Goal: Find specific page/section: Find specific page/section

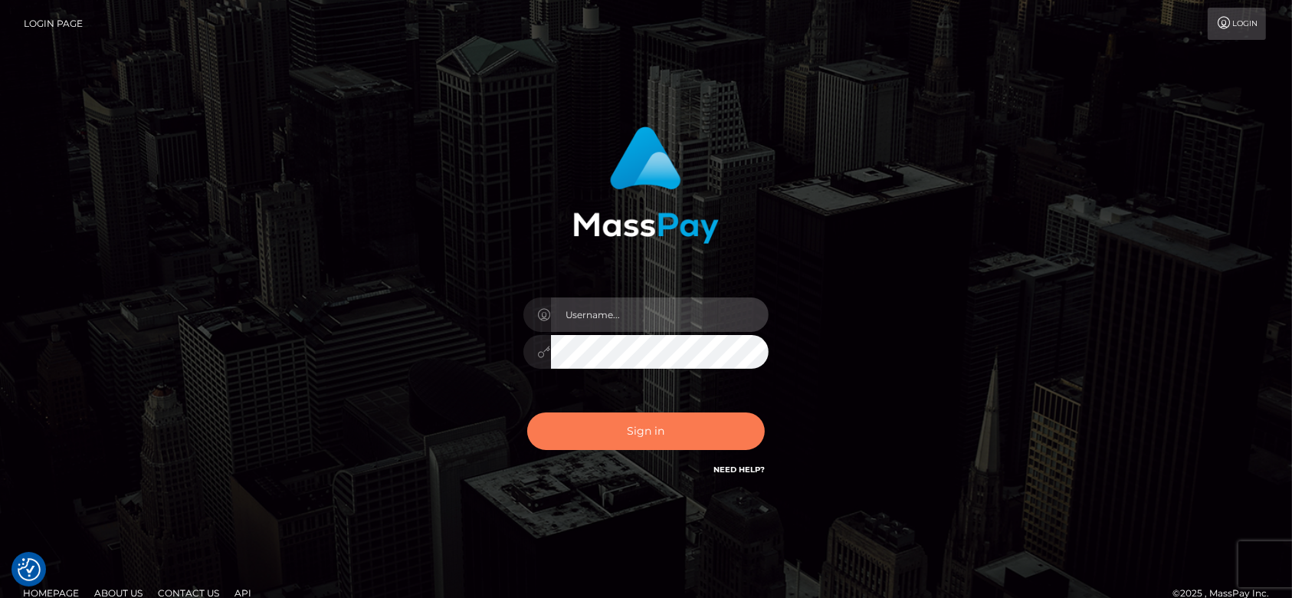
type input "fr.es"
click at [679, 427] on button "Sign in" at bounding box center [646, 431] width 238 height 38
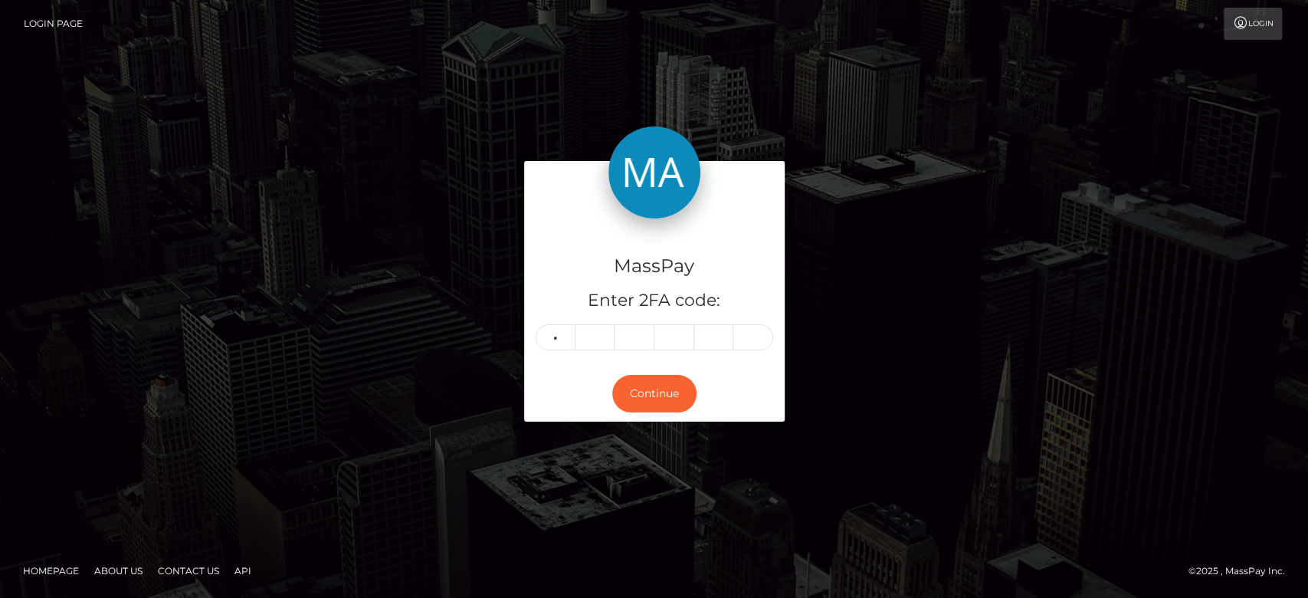
type input "8"
type input "9"
type input "0"
type input "1"
type input "8"
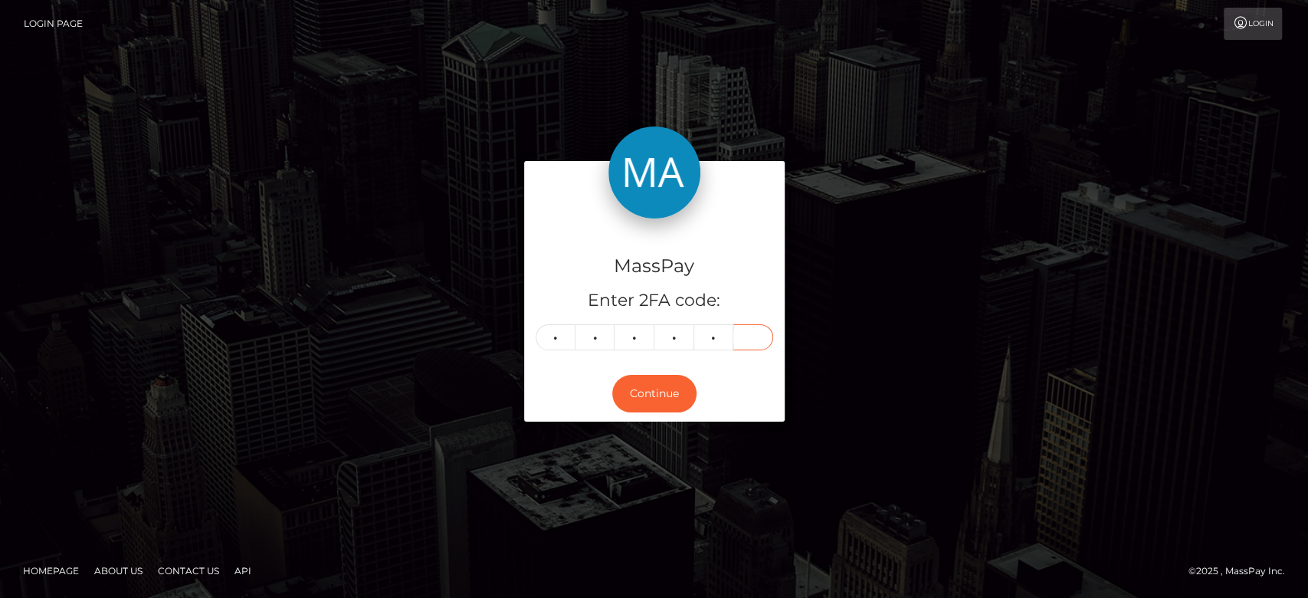
type input "8"
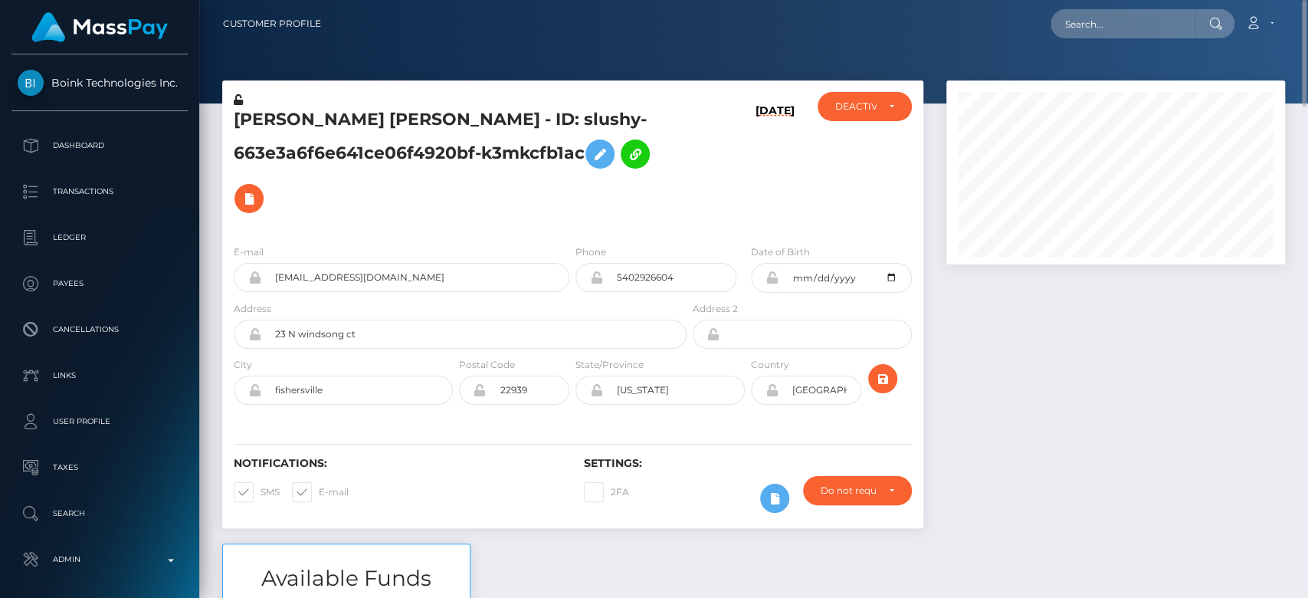
click at [447, 220] on h5 "ARIANA LEIGH WELLS - ID: slushy-663e3a6f6e641ce06f4920bf-k3mkcfb1ac" at bounding box center [456, 164] width 444 height 113
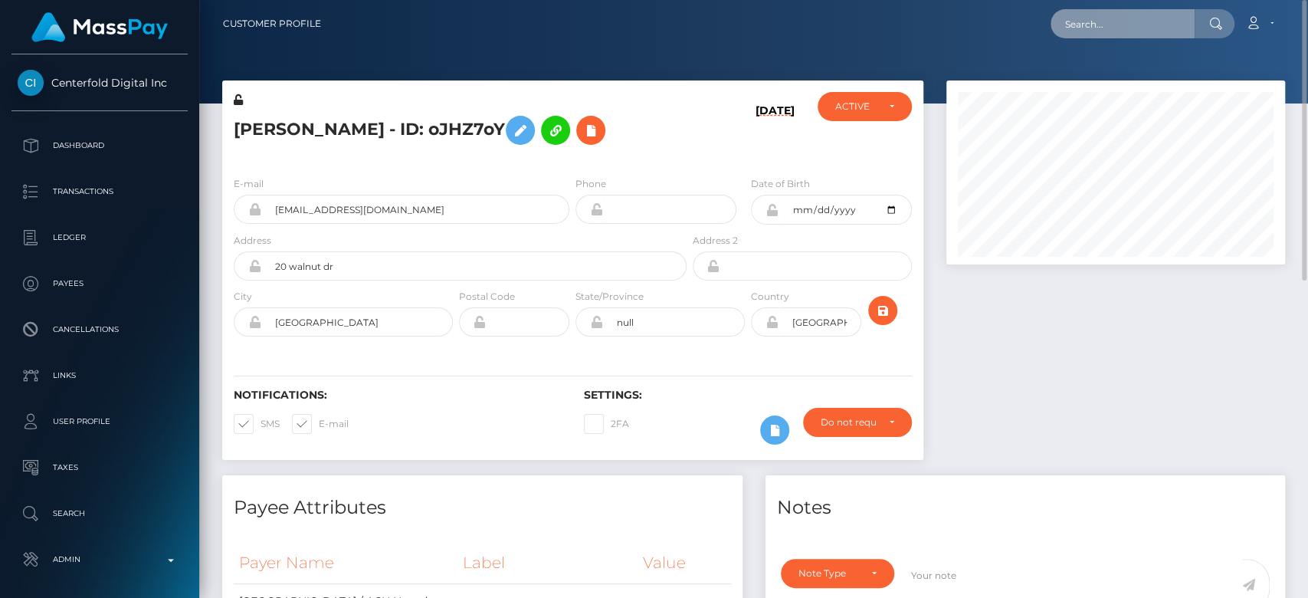
click at [1104, 31] on input "text" at bounding box center [1123, 23] width 144 height 29
paste input "1344304972"
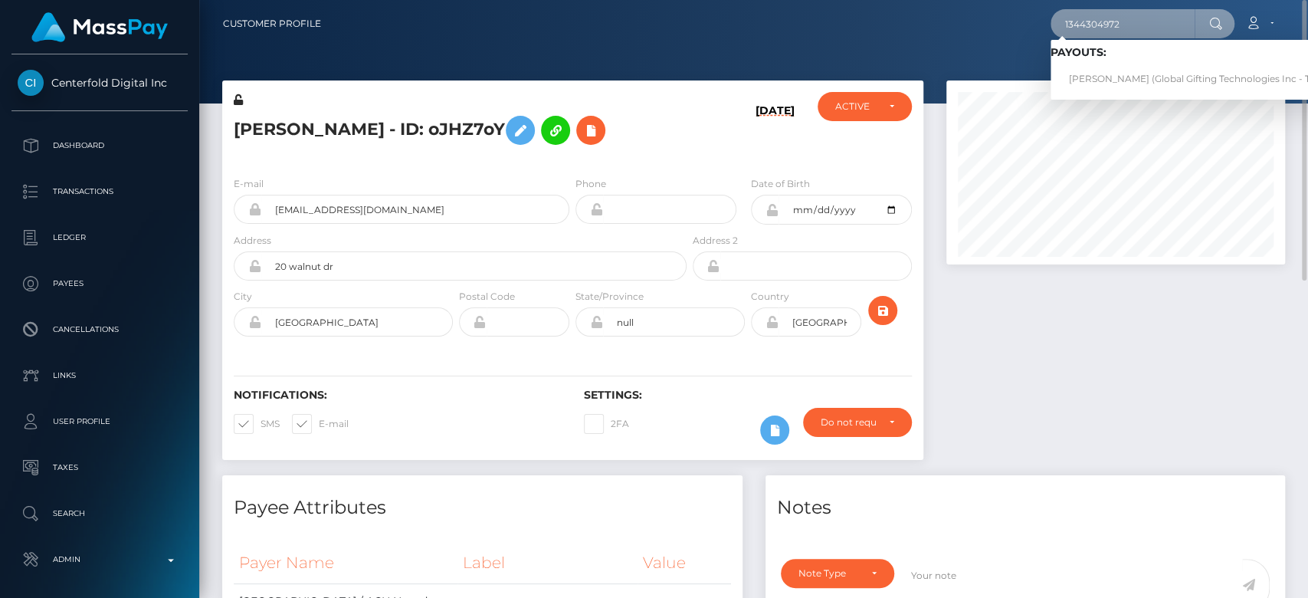
type input "1344304972"
click at [1110, 70] on link "Monika Ferreira (Global Gifting Technologies Inc - Throne)" at bounding box center [1205, 79] width 309 height 28
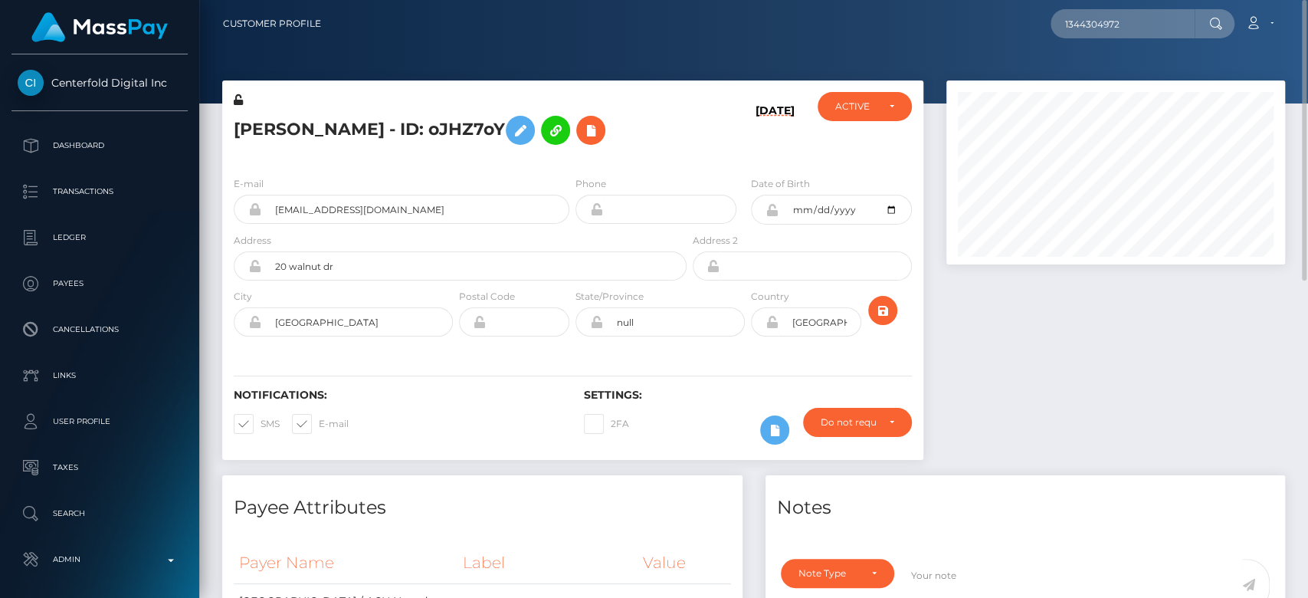
click at [1121, 326] on div at bounding box center [1116, 277] width 362 height 395
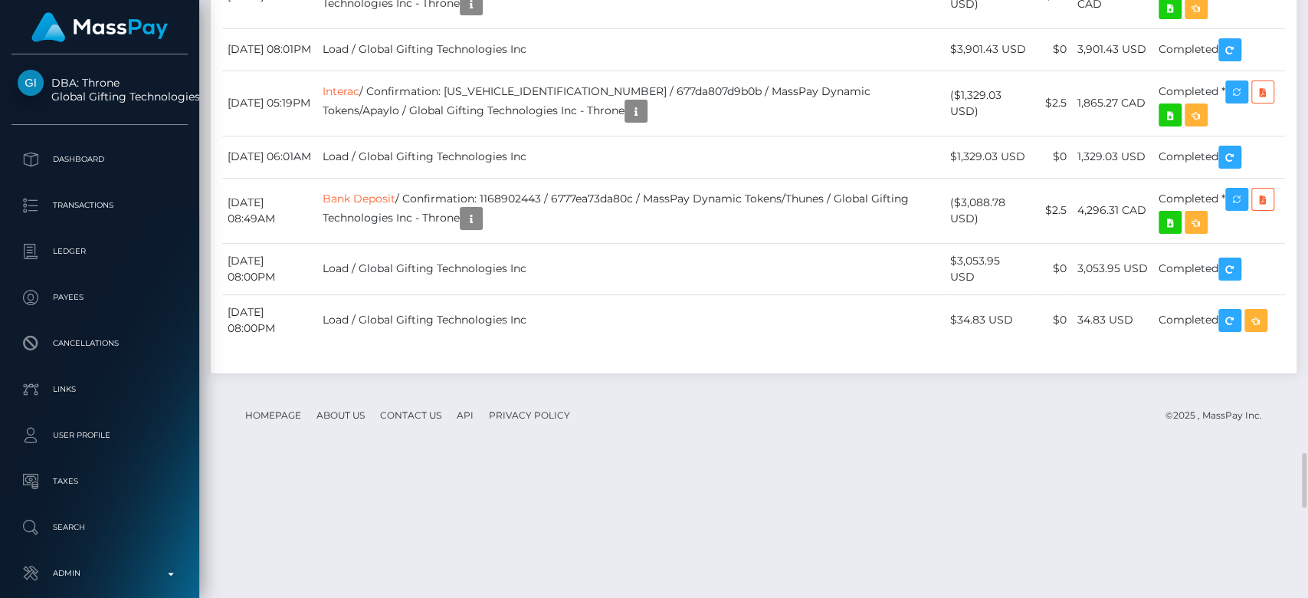
scroll to position [4970, 0]
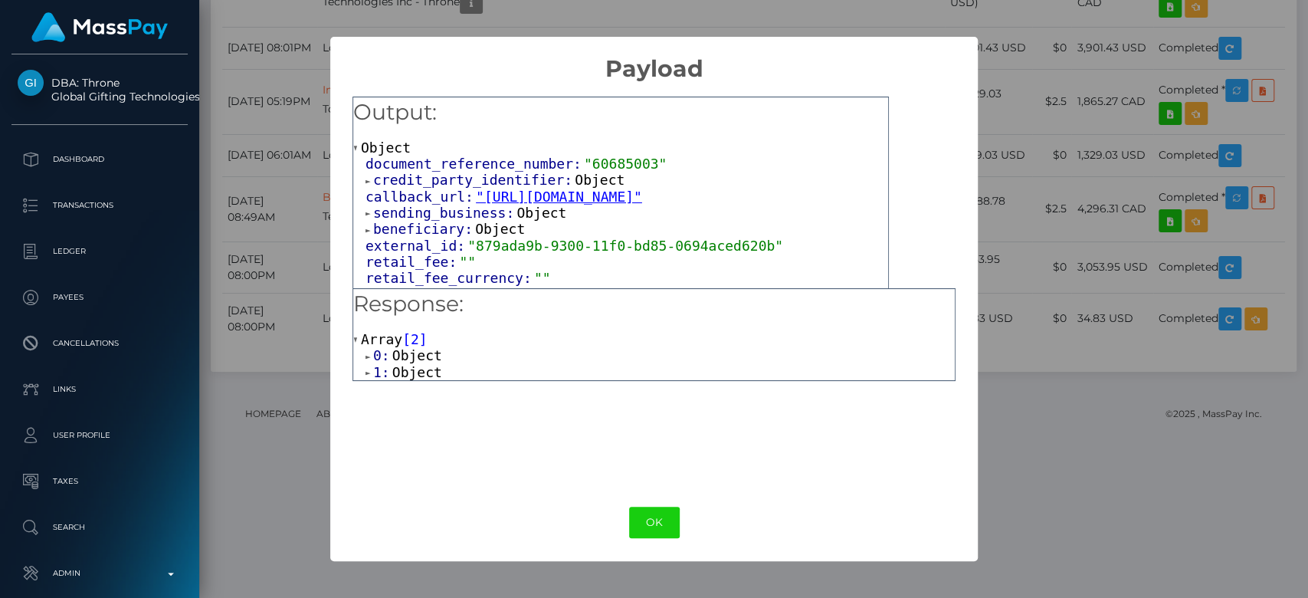
click at [488, 237] on span "Object" at bounding box center [500, 229] width 50 height 16
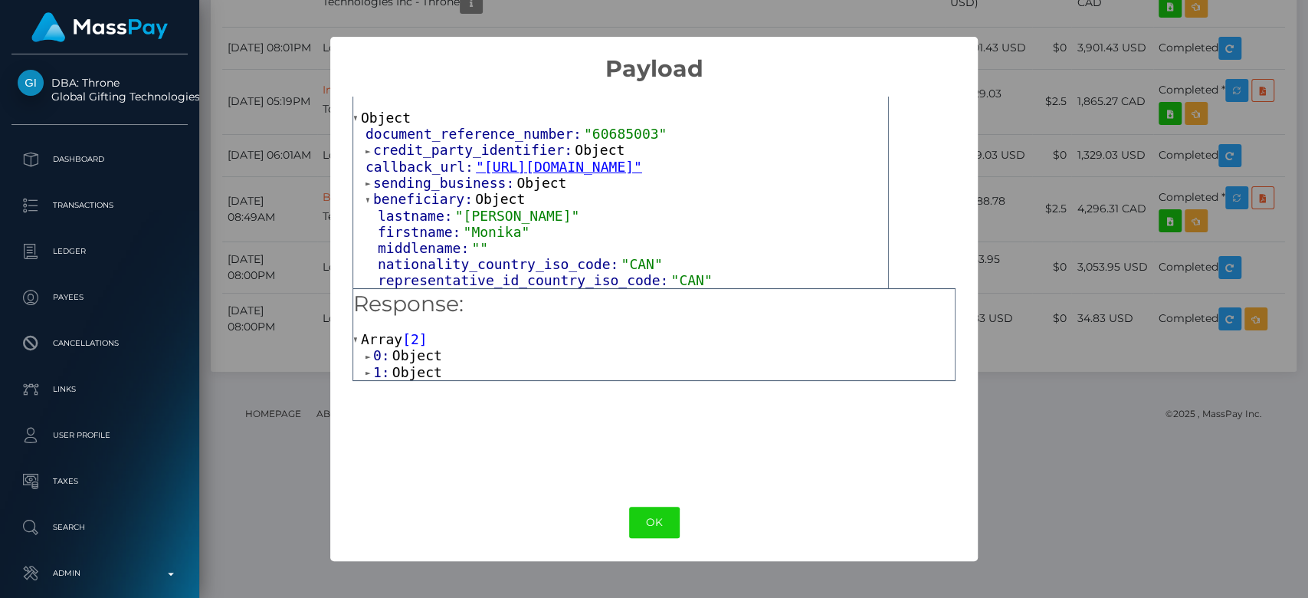
scroll to position [0, 0]
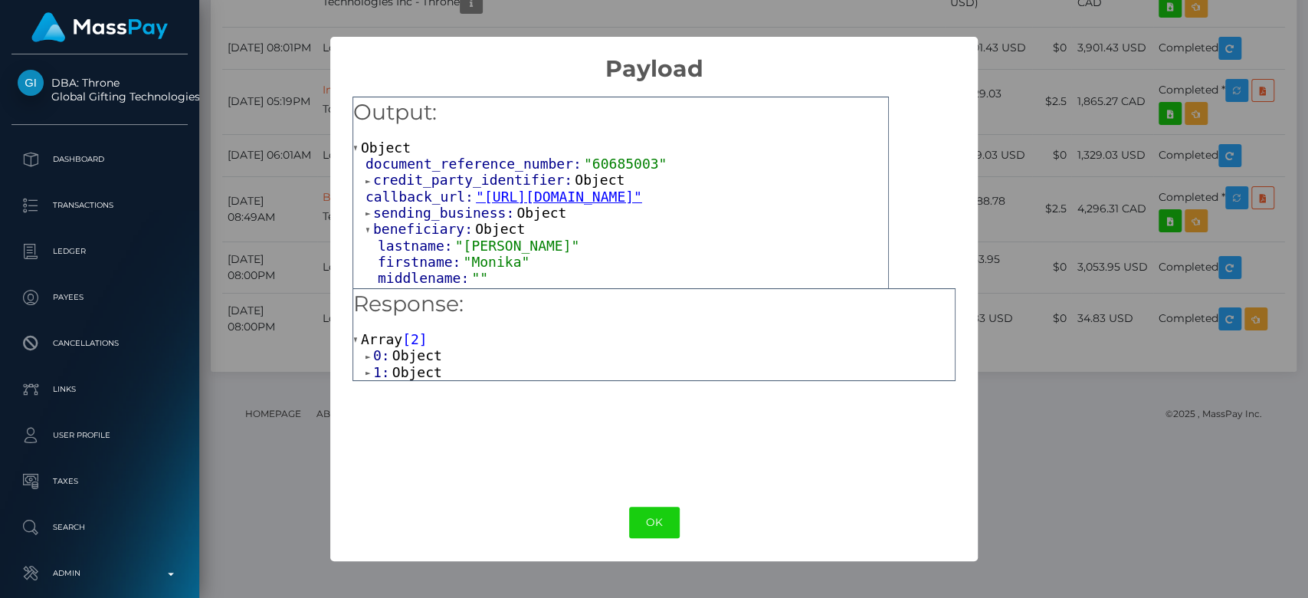
click at [521, 221] on span "Object" at bounding box center [541, 213] width 50 height 16
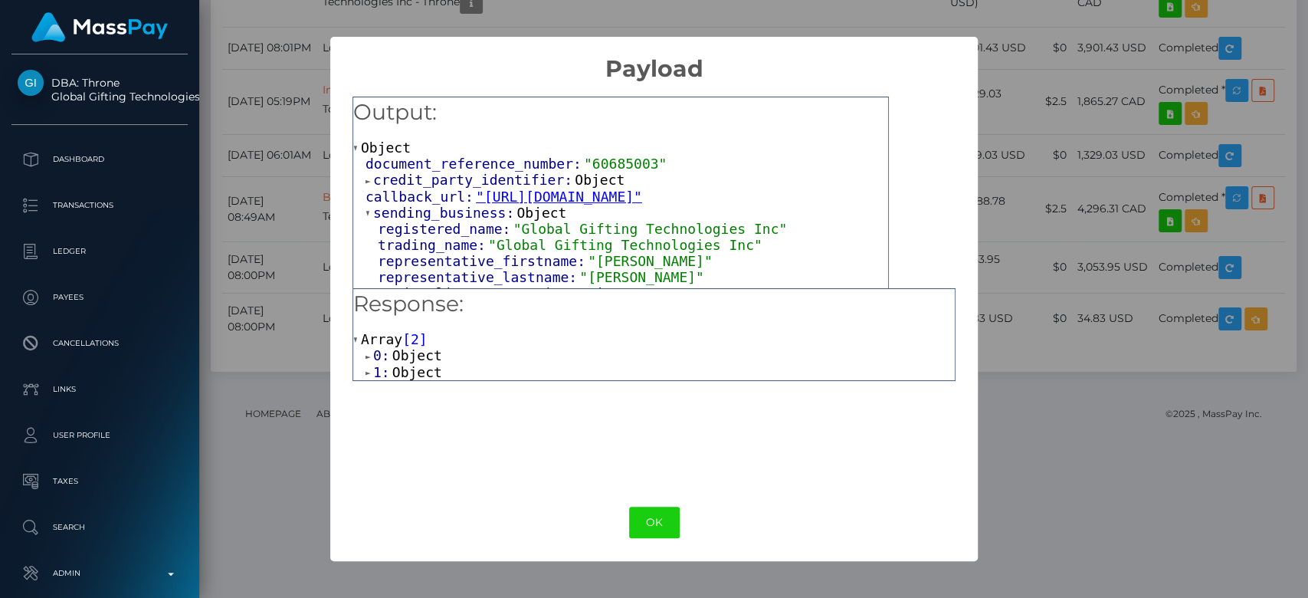
click at [576, 177] on span "Object" at bounding box center [600, 180] width 50 height 16
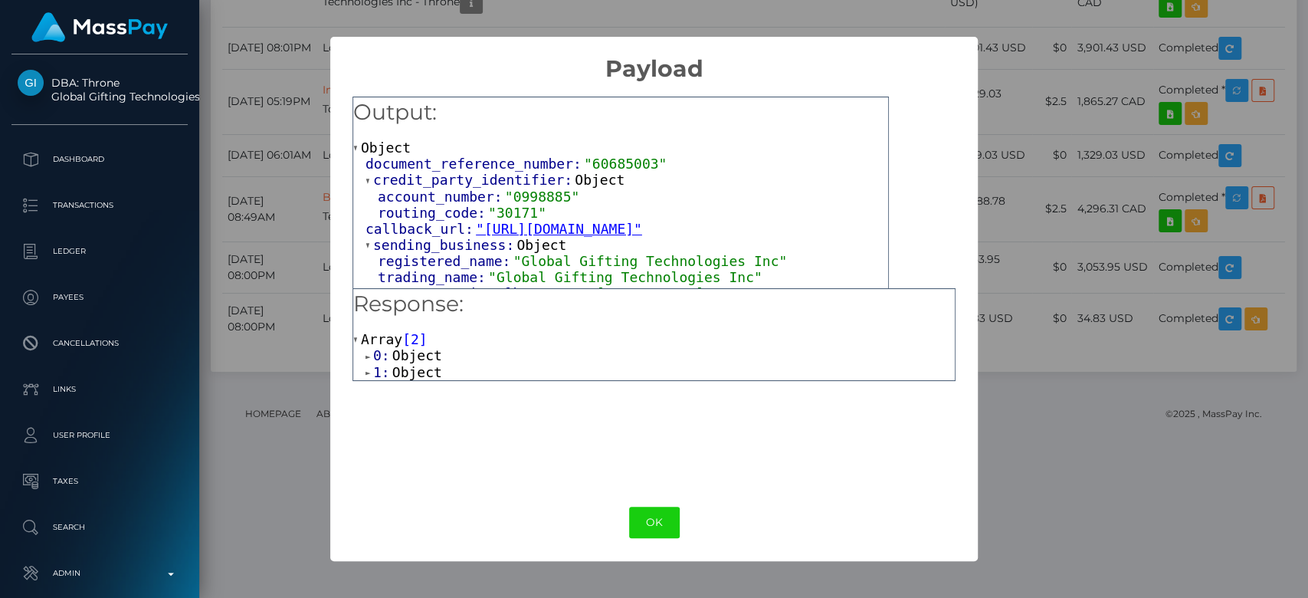
click at [606, 166] on span ""60685003"" at bounding box center [625, 164] width 83 height 16
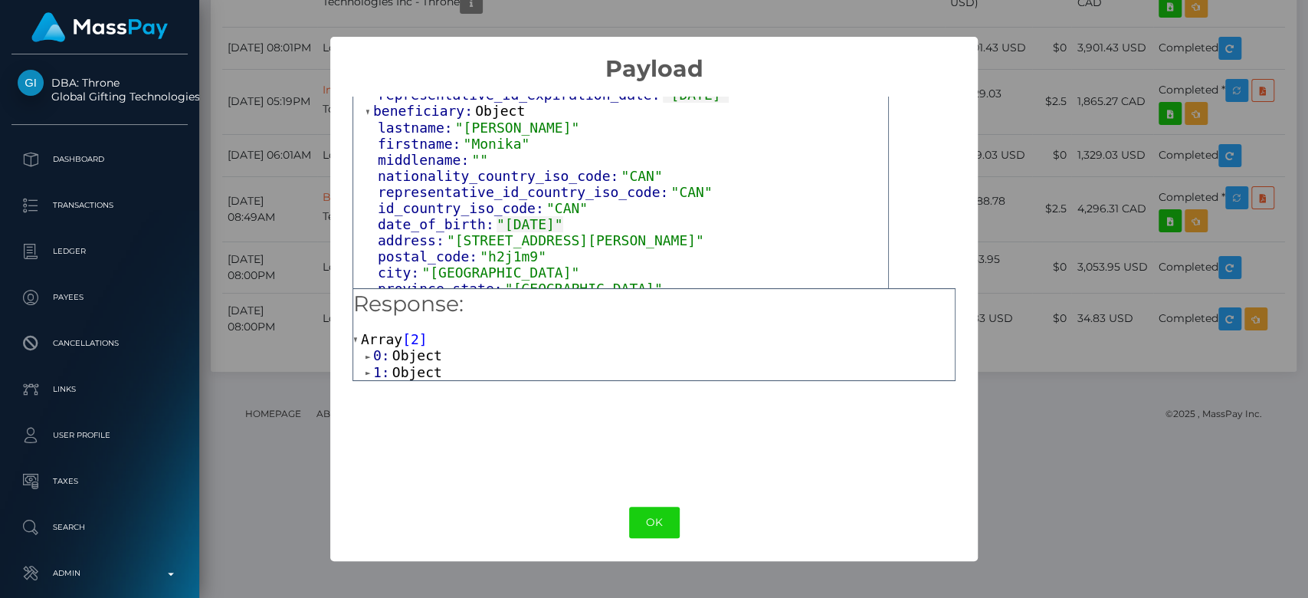
scroll to position [545, 0]
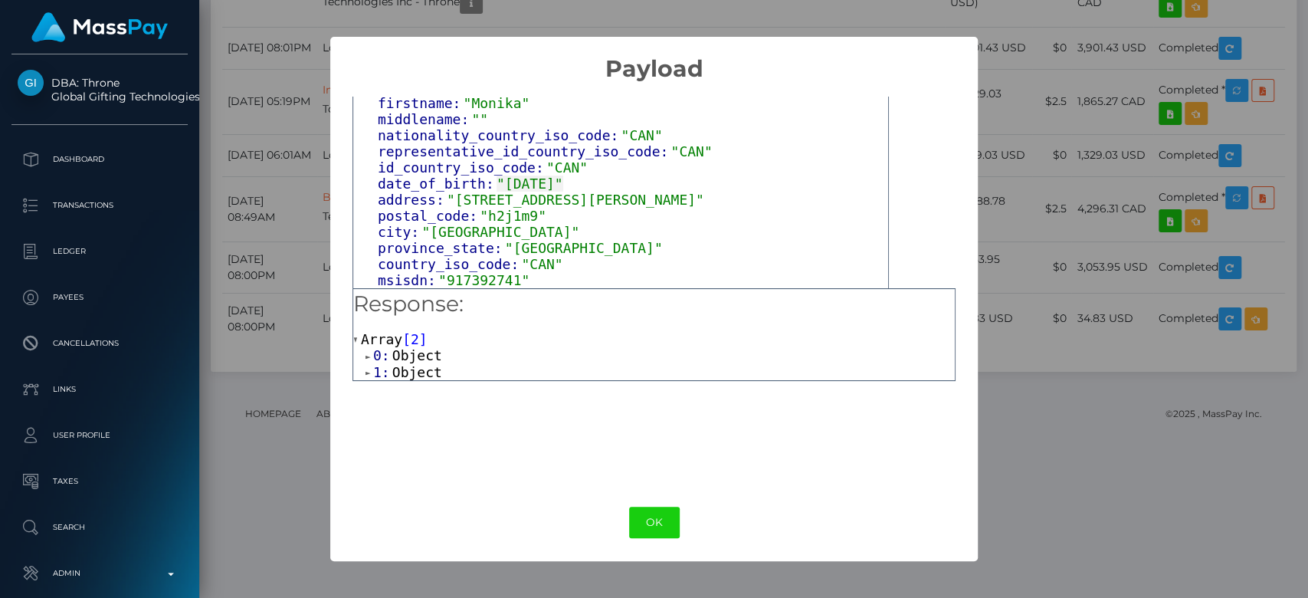
click at [418, 357] on span "Object" at bounding box center [417, 355] width 50 height 16
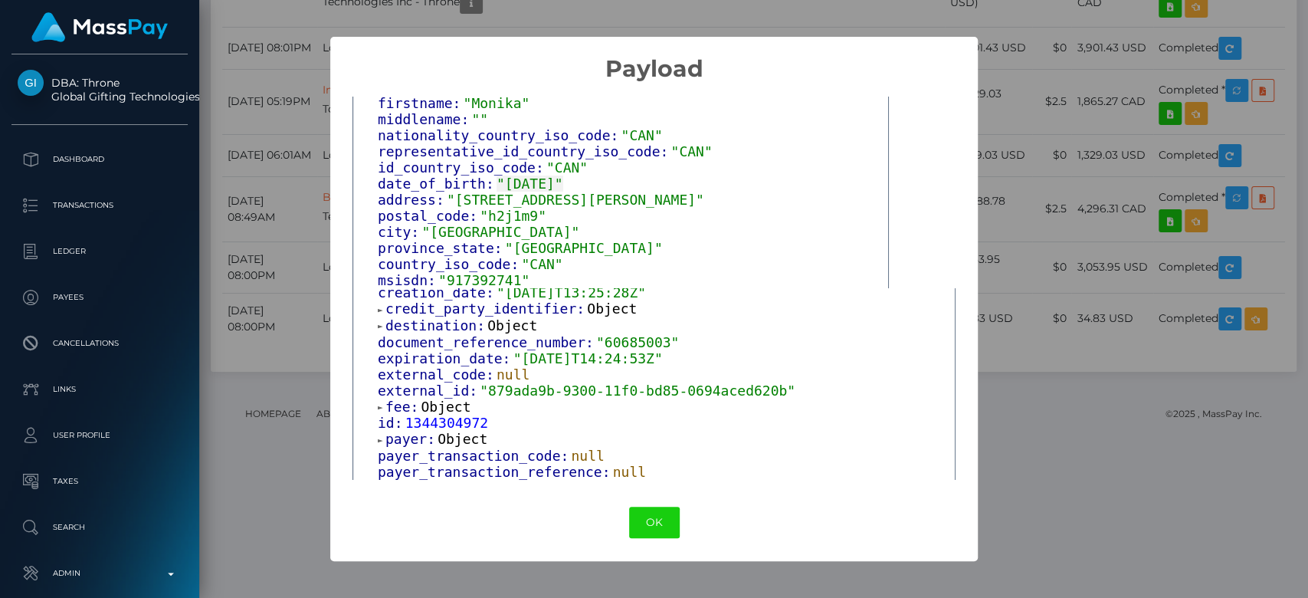
scroll to position [159, 0]
click at [497, 334] on span "Object" at bounding box center [512, 326] width 50 height 16
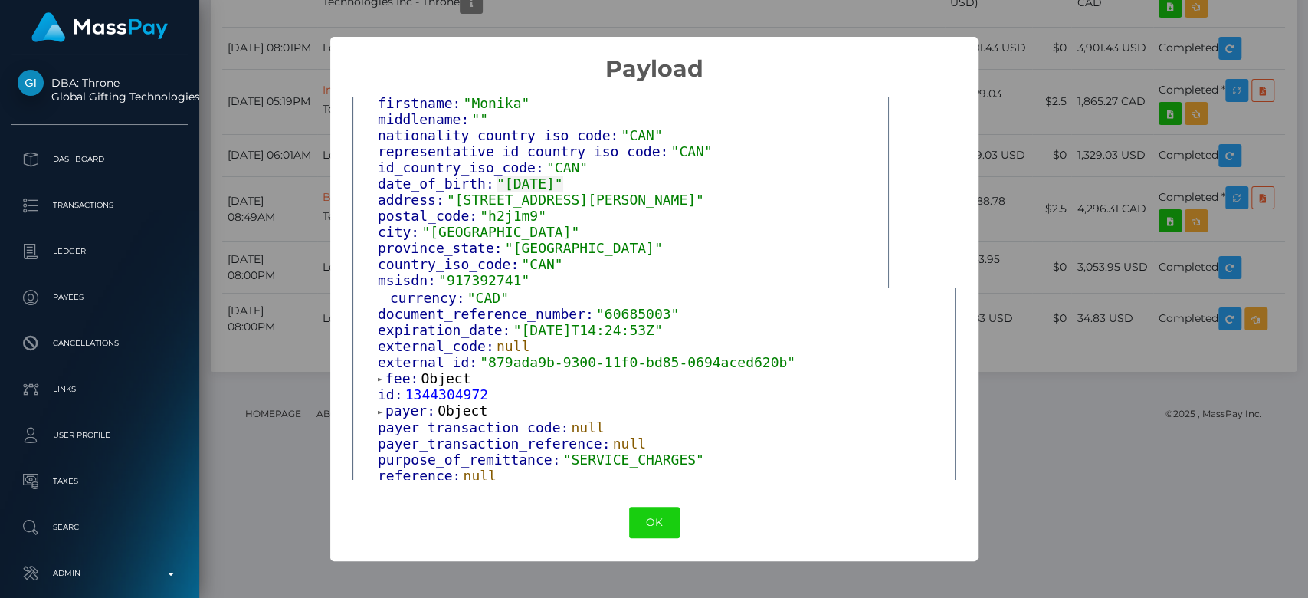
scroll to position [271, 0]
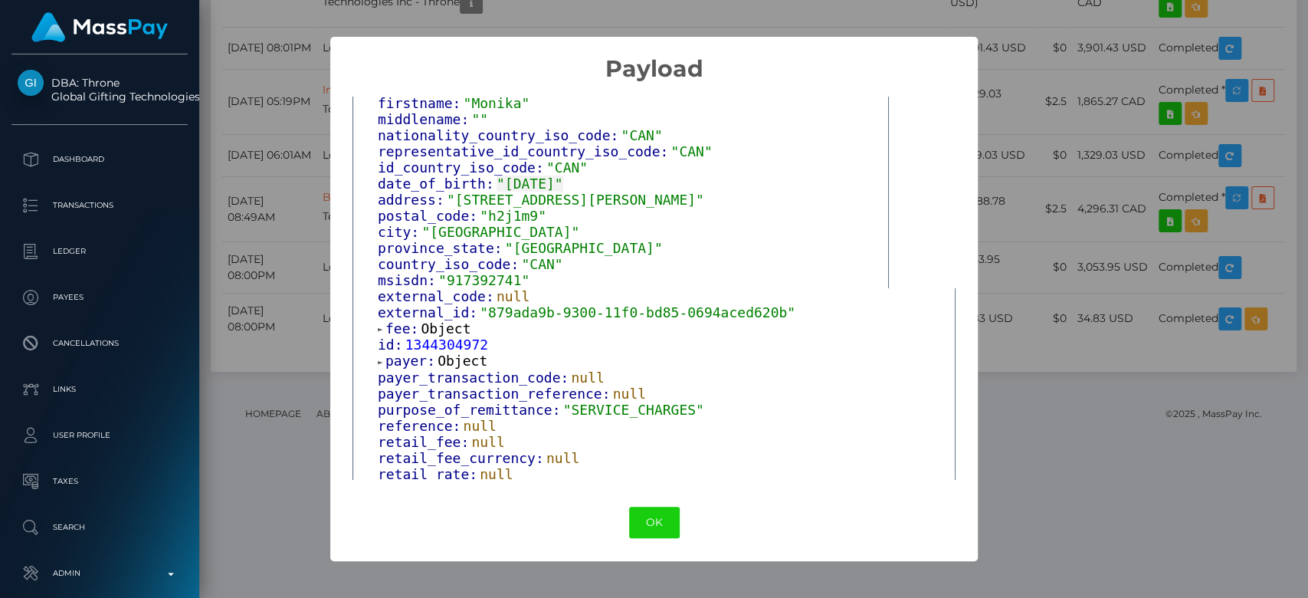
click at [453, 334] on span "Object" at bounding box center [446, 328] width 50 height 16
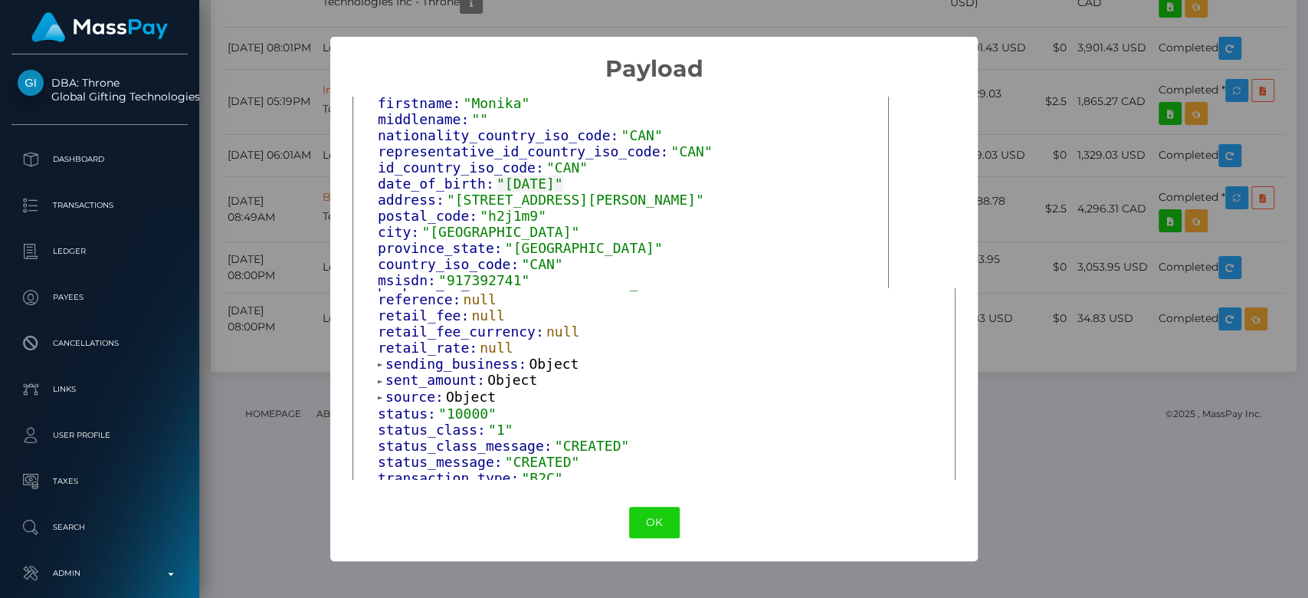
scroll to position [430, 0]
click at [542, 366] on span "Object" at bounding box center [554, 363] width 50 height 16
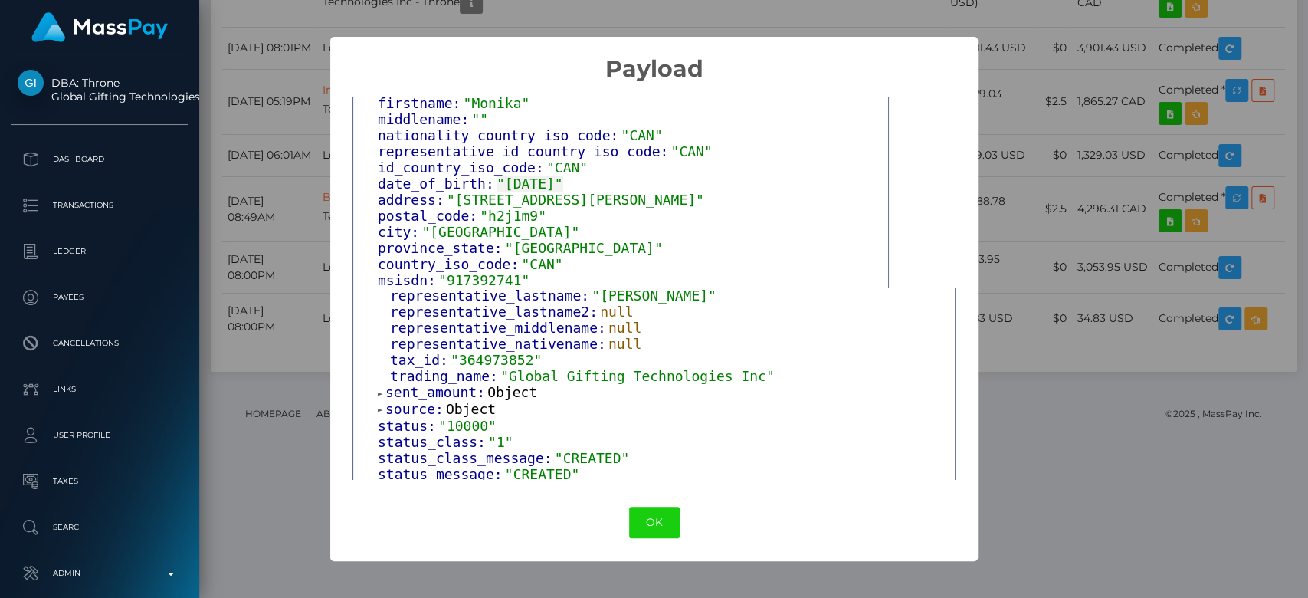
scroll to position [871, 0]
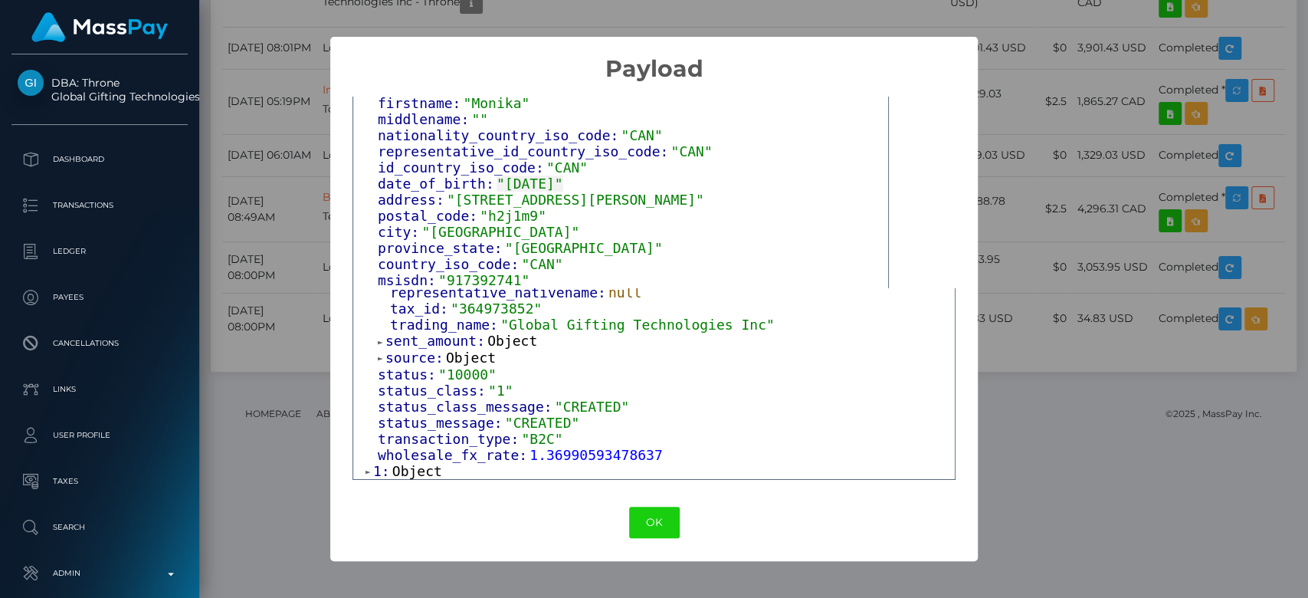
click at [500, 339] on span "Object" at bounding box center [512, 341] width 50 height 16
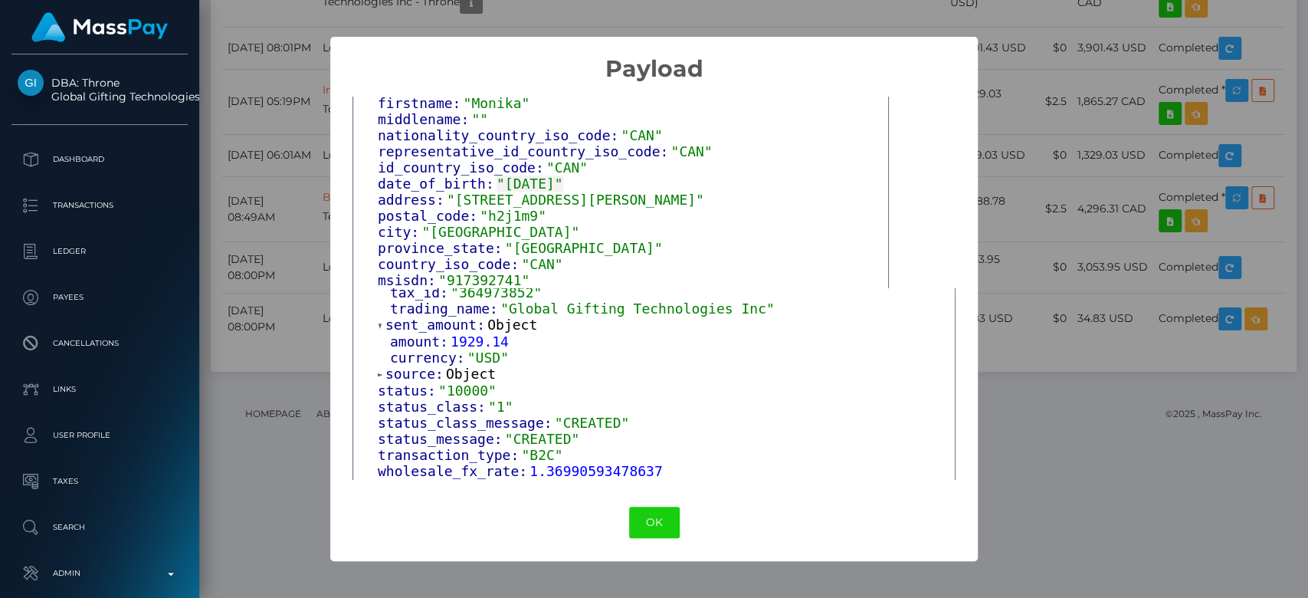
click at [477, 382] on span "Object" at bounding box center [471, 374] width 50 height 16
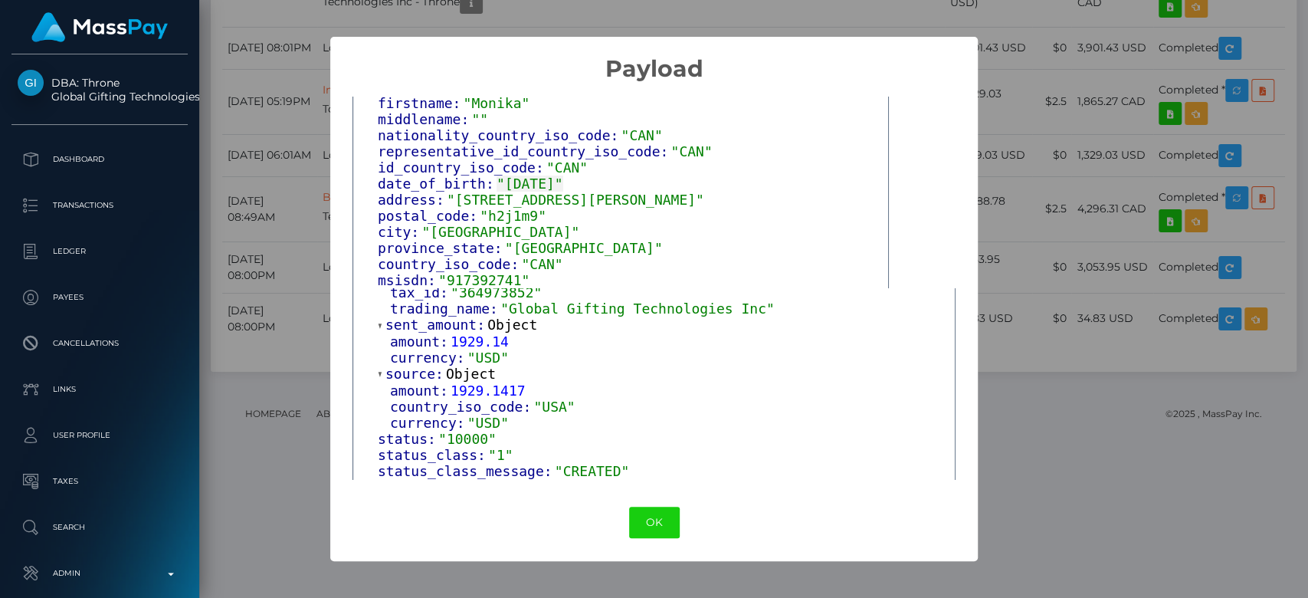
scroll to position [953, 0]
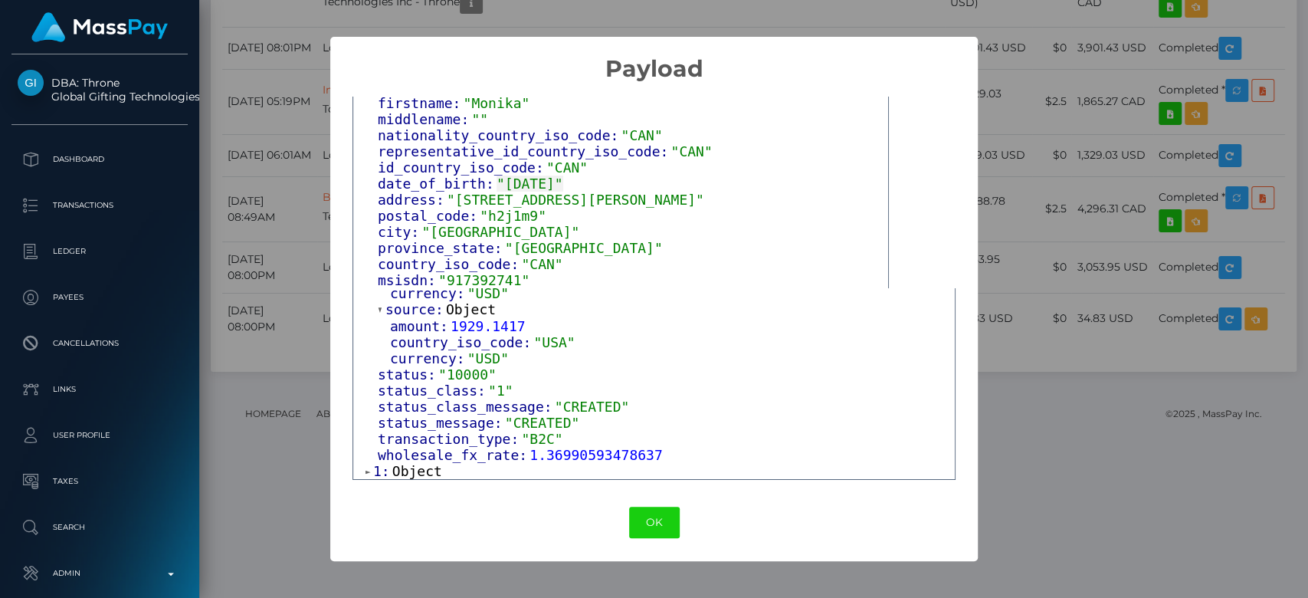
click at [423, 471] on span "Object" at bounding box center [417, 471] width 50 height 16
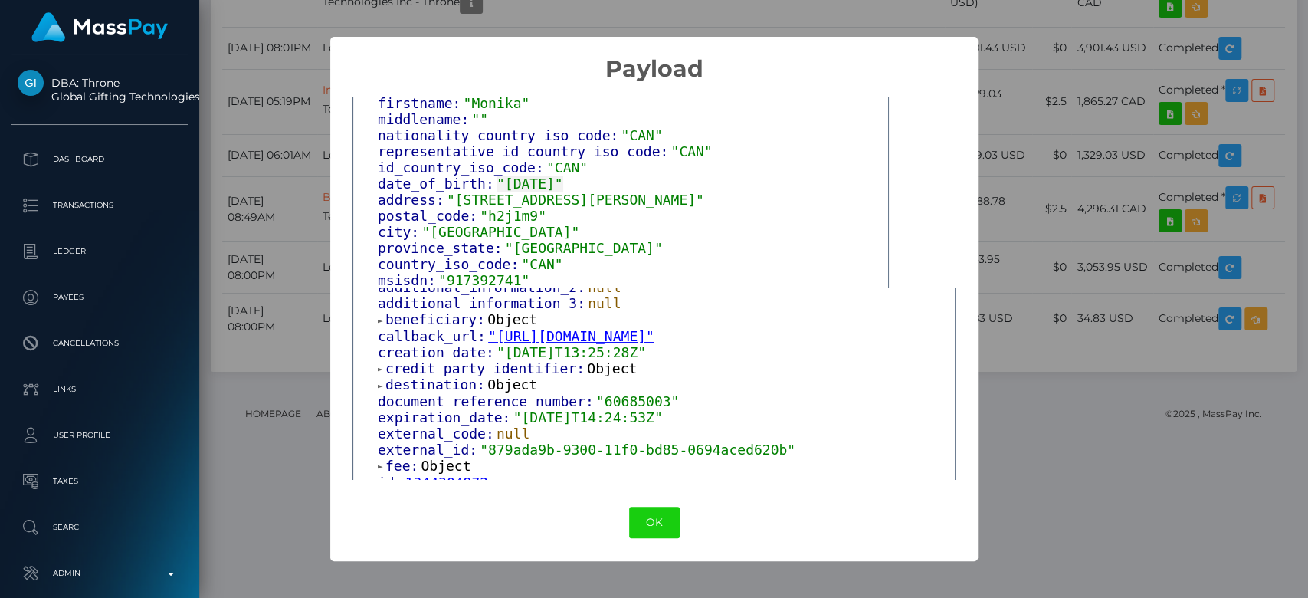
scroll to position [1149, 0]
click at [501, 330] on span "Object" at bounding box center [512, 321] width 50 height 16
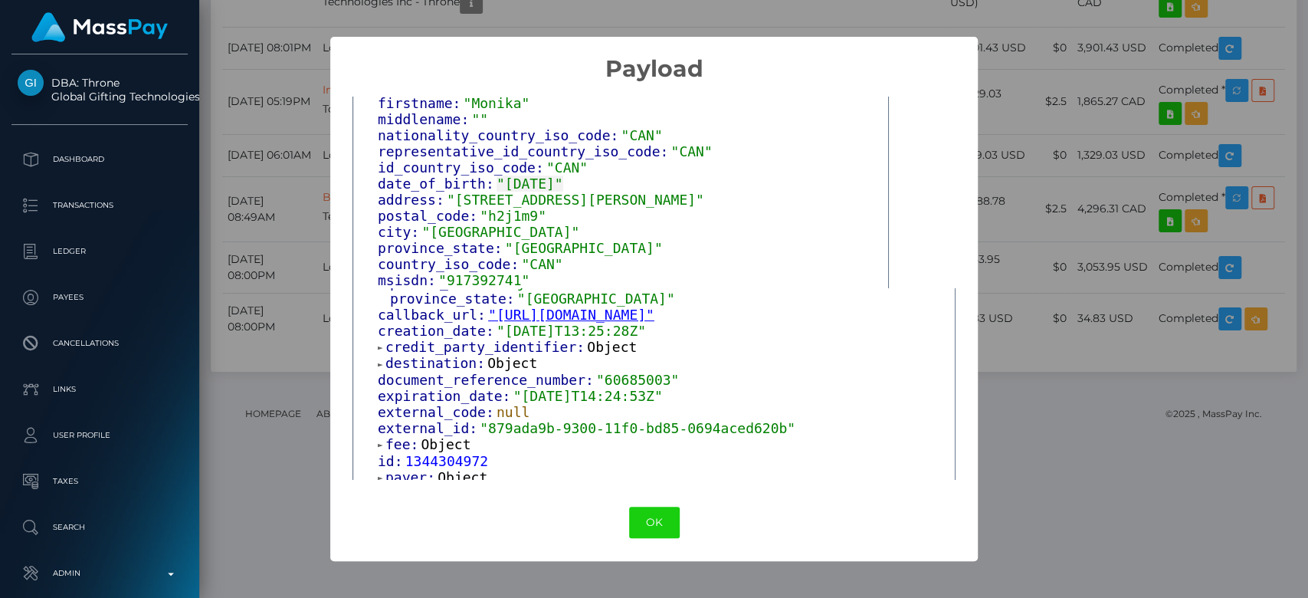
scroll to position [1568, 0]
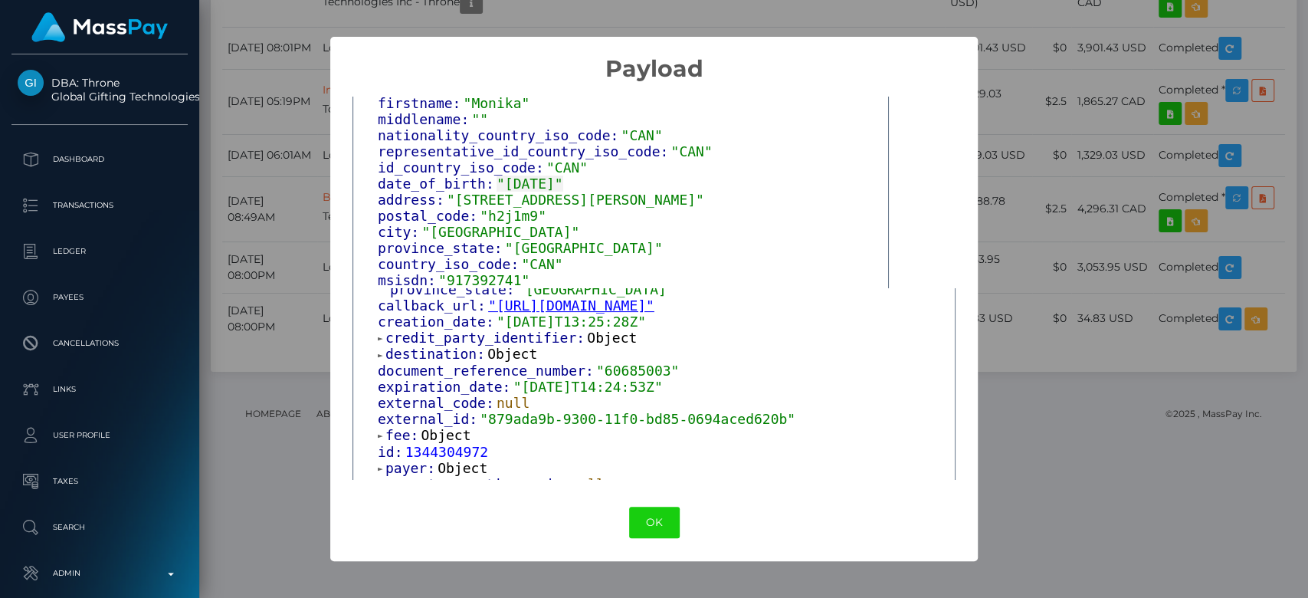
click at [598, 346] on span "Object" at bounding box center [612, 338] width 50 height 16
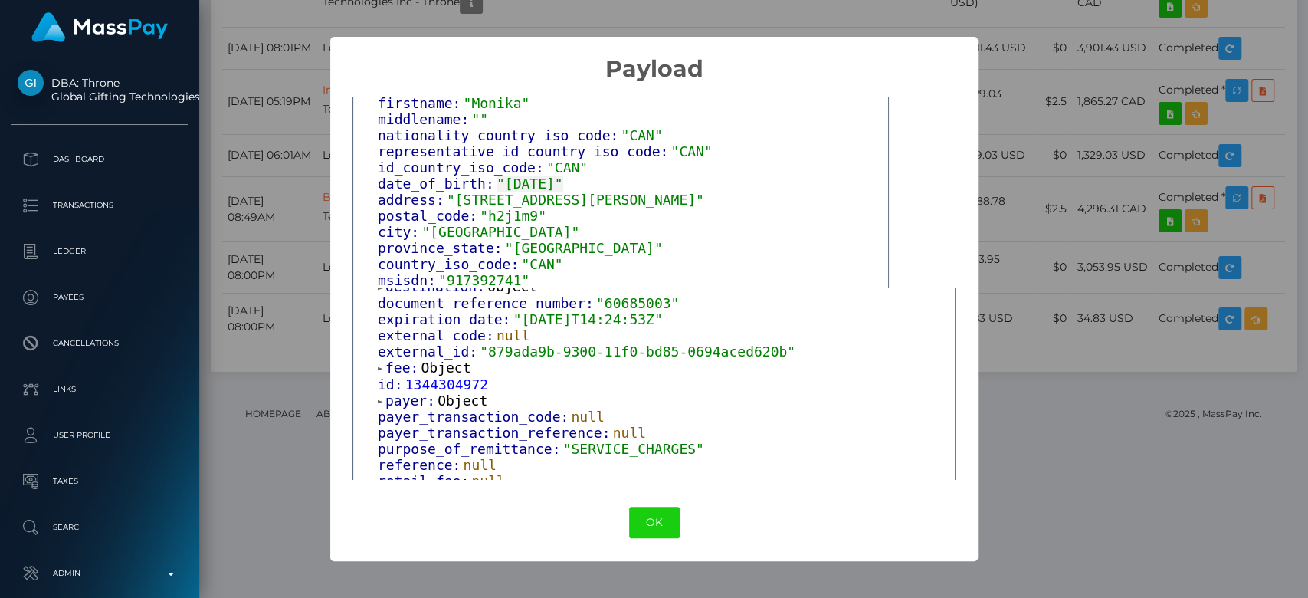
scroll to position [1670, 0]
click at [504, 309] on span "document_reference_number:" at bounding box center [487, 301] width 218 height 16
click at [504, 292] on span "Object" at bounding box center [512, 284] width 50 height 16
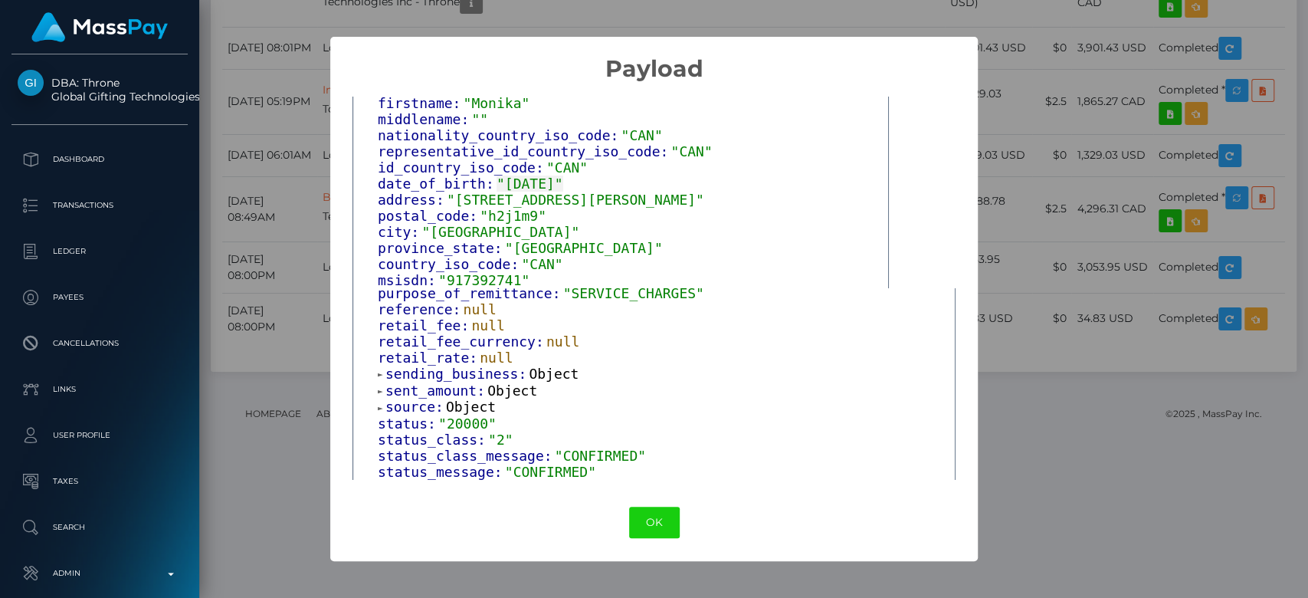
scroll to position [1856, 0]
click at [533, 381] on span "Object" at bounding box center [554, 373] width 50 height 16
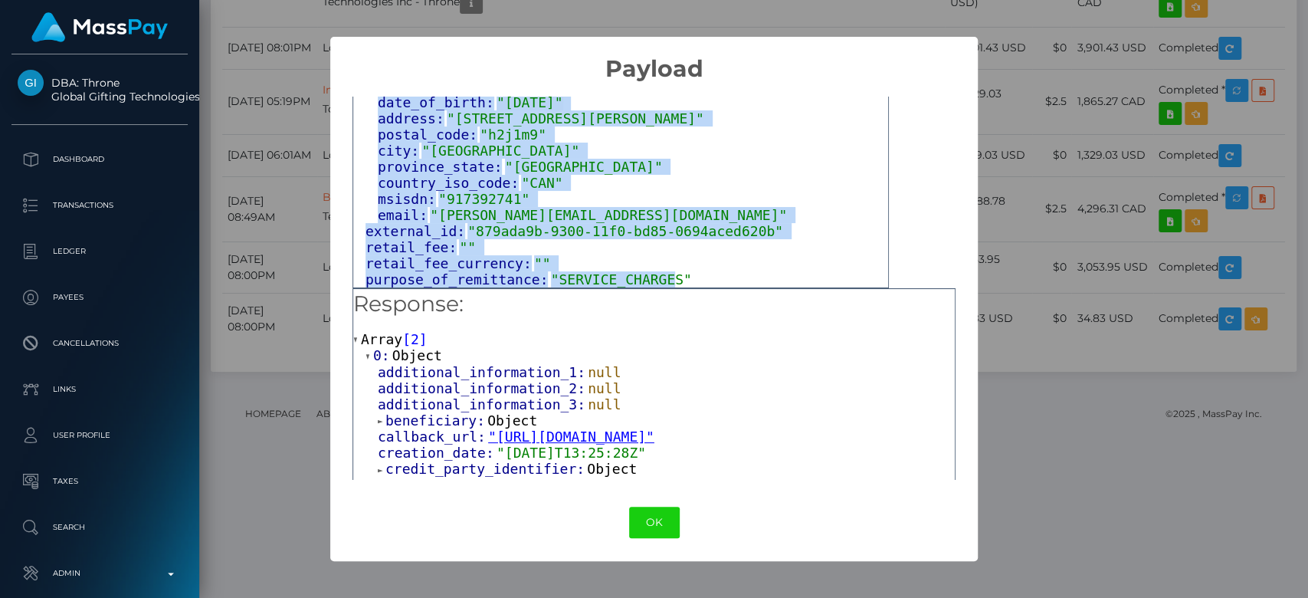
scroll to position [638, 0]
drag, startPoint x: 356, startPoint y: 110, endPoint x: 674, endPoint y: 278, distance: 360.6
copy div "Output: Object document_reference_number: "60685003" credit_party_identifier: O…"
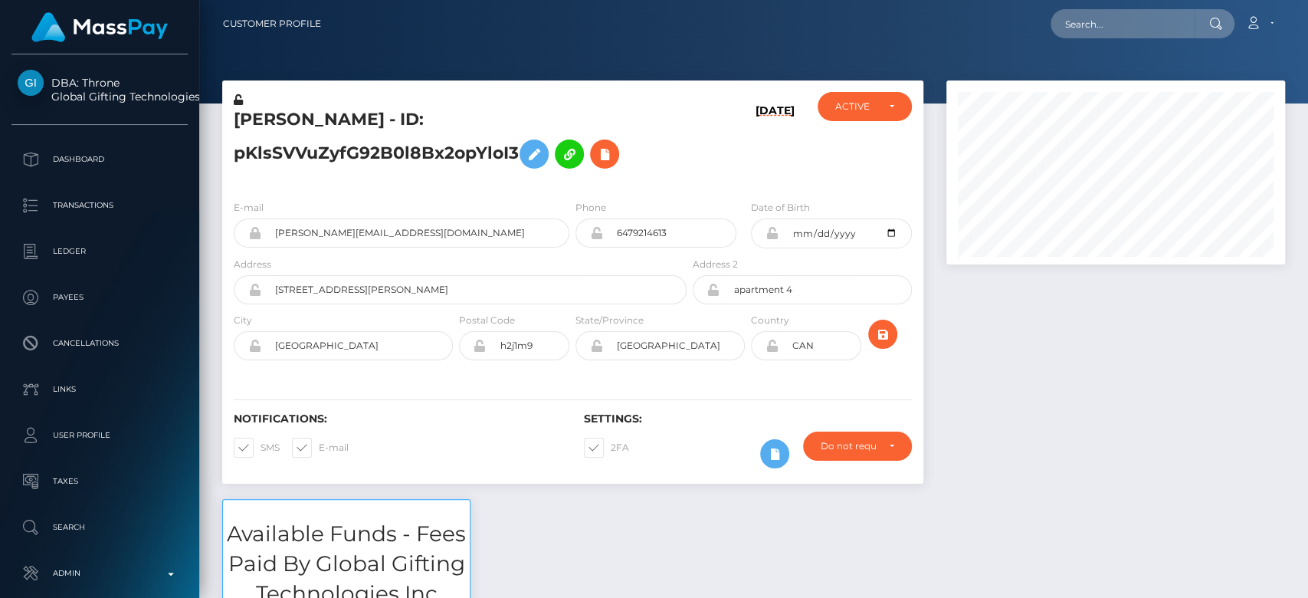
scroll to position [184, 339]
click at [1077, 494] on div at bounding box center [1116, 289] width 362 height 418
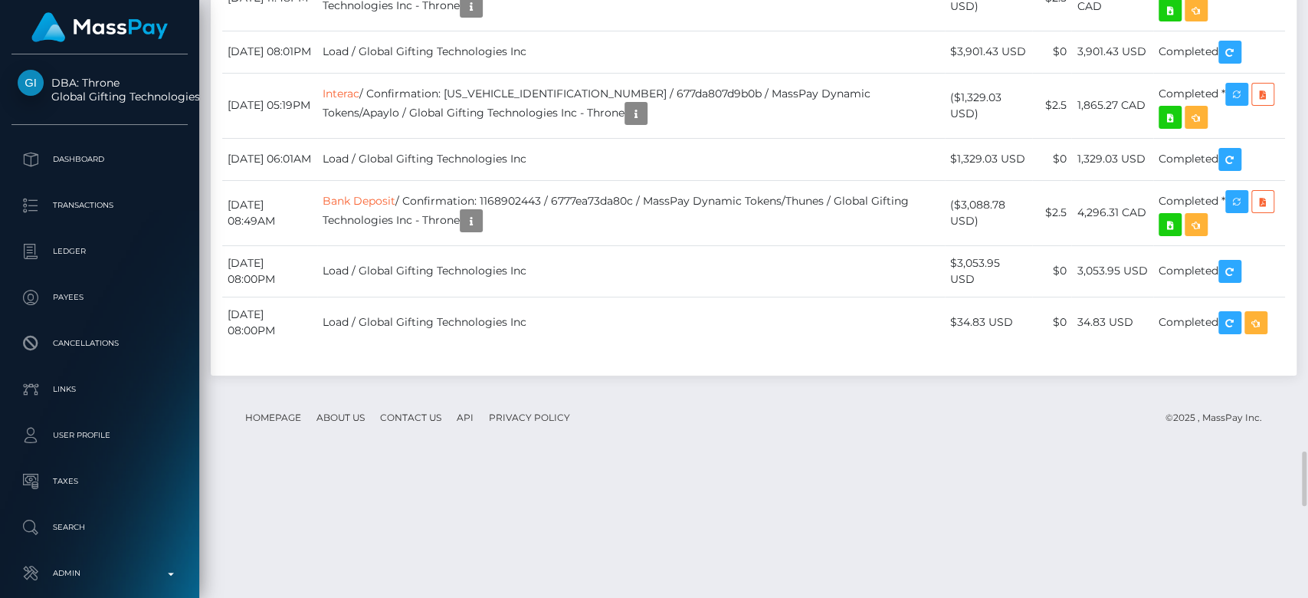
scroll to position [4969, 0]
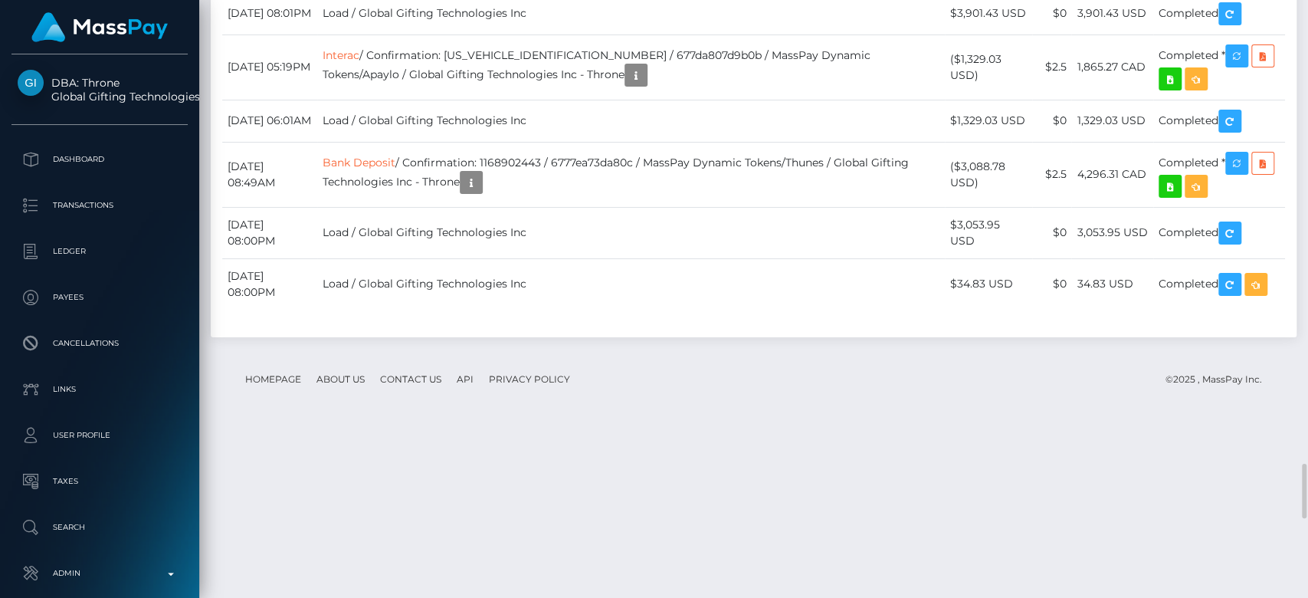
scroll to position [5001, 0]
